Goal: Information Seeking & Learning: Learn about a topic

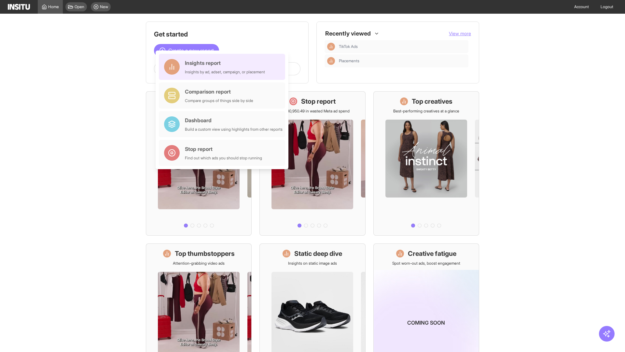
click at [224, 67] on div "Insights report Insights by ad, adset, campaign, or placement" at bounding box center [225, 67] width 80 height 16
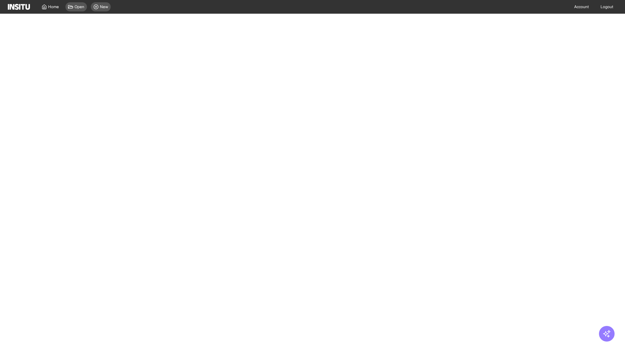
select select "**"
